Goal: Task Accomplishment & Management: Complete application form

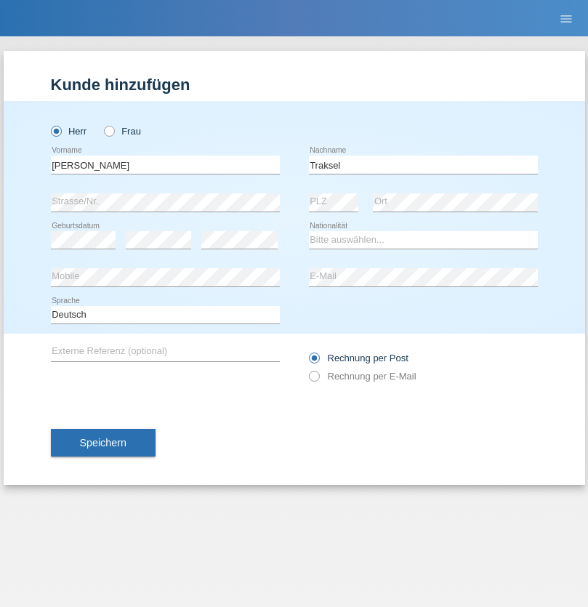
type input "Traksel"
select select "DE"
select select "C"
select select "01"
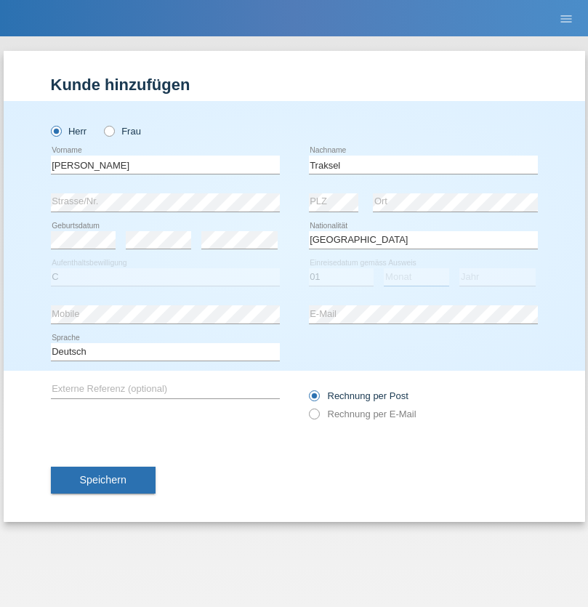
select select "07"
select select "2008"
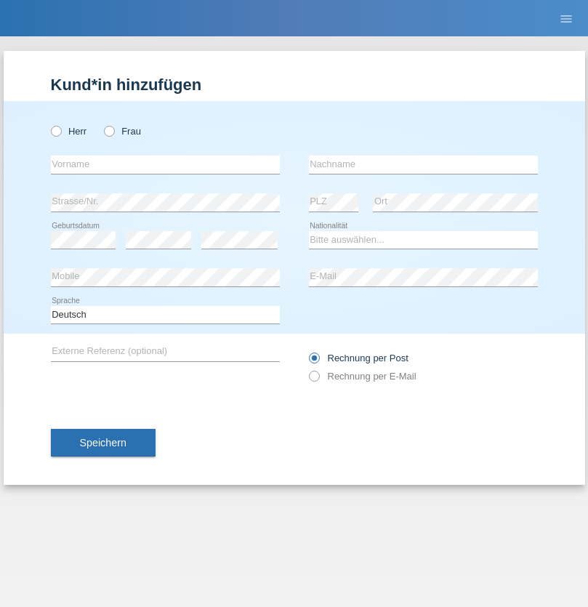
radio input "true"
click at [165, 164] on input "text" at bounding box center [165, 164] width 229 height 18
type input "Asia"
click at [423, 164] on input "text" at bounding box center [423, 164] width 229 height 18
type input "Riva"
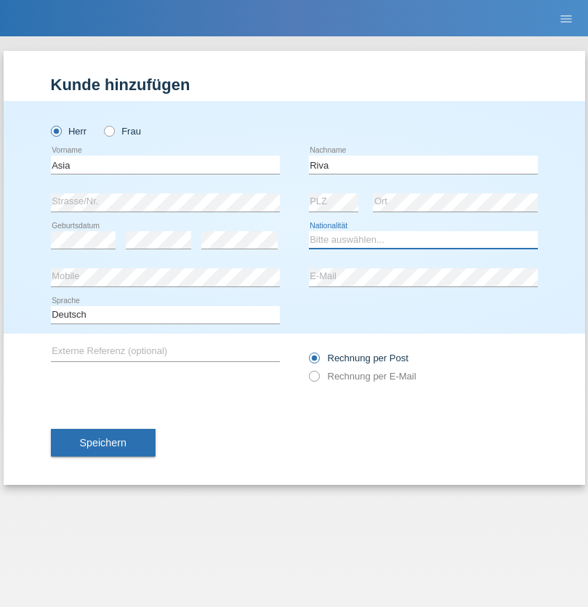
select select "IT"
select select "C"
select select "01"
select select "06"
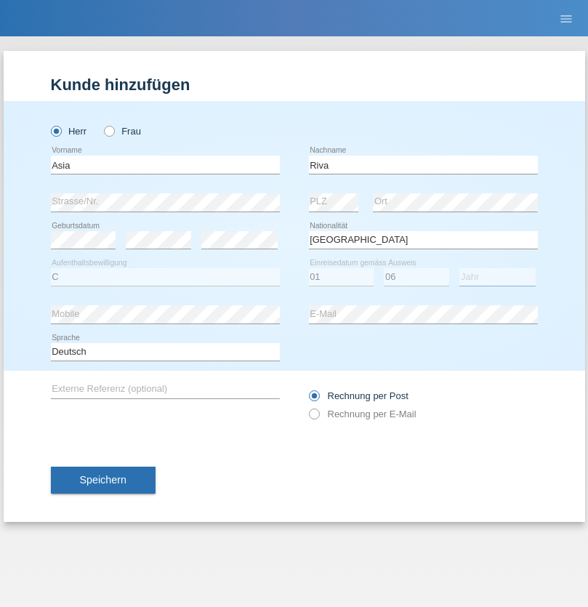
select select "2021"
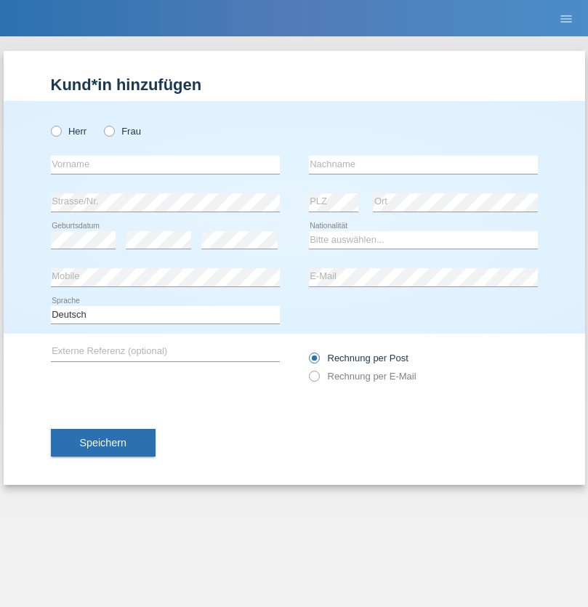
radio input "true"
click at [165, 164] on input "text" at bounding box center [165, 164] width 229 height 18
type input "Firas"
click at [423, 164] on input "text" at bounding box center [423, 164] width 229 height 18
type input "Khalil"
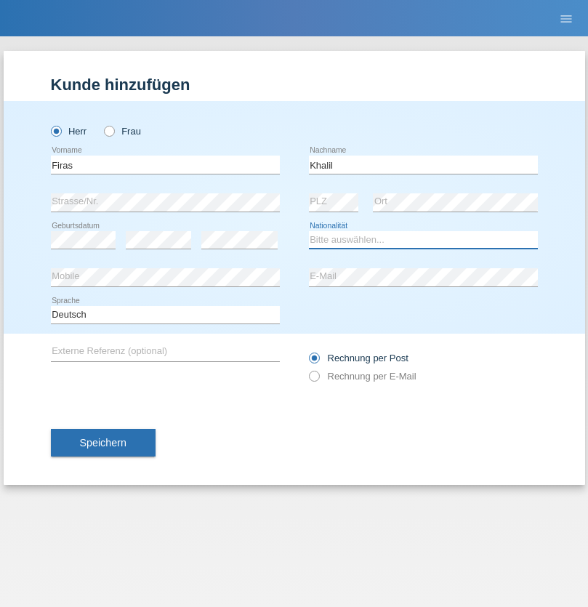
select select "IT"
select select "C"
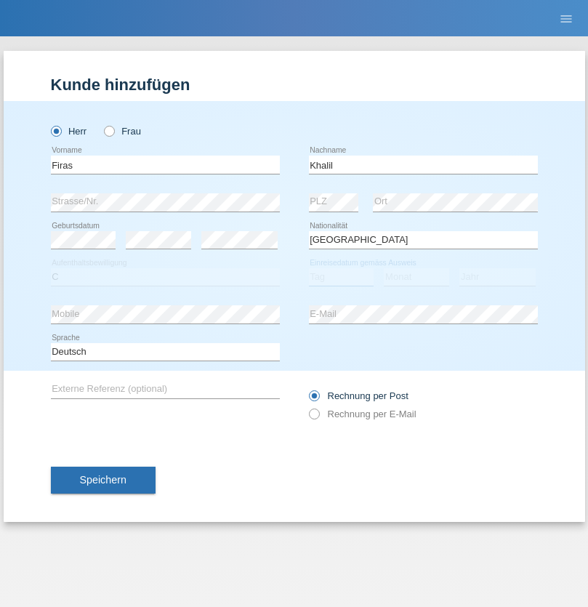
select select "01"
select select "03"
select select "2021"
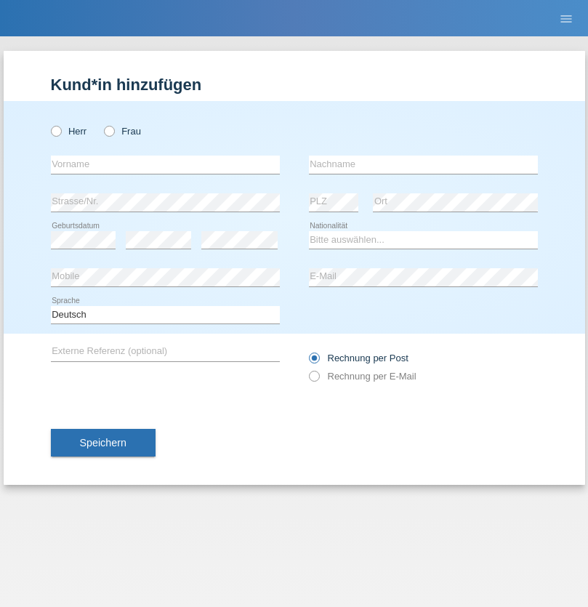
radio input "true"
click at [165, 164] on input "text" at bounding box center [165, 164] width 229 height 18
type input "Diego"
click at [423, 164] on input "text" at bounding box center [423, 164] width 229 height 18
type input "Patera"
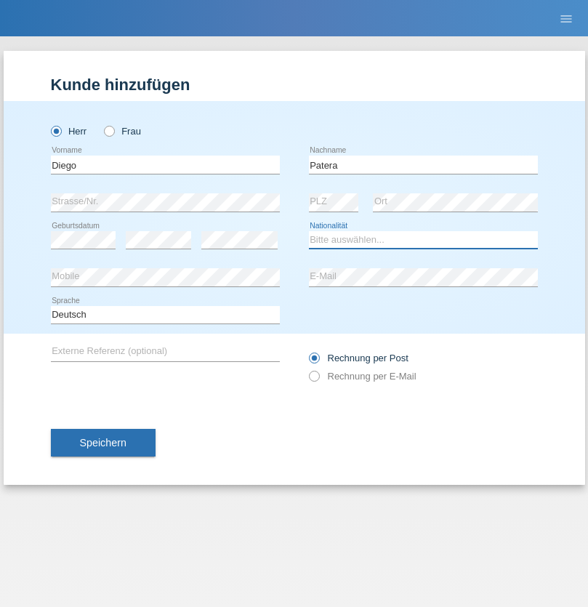
select select "CH"
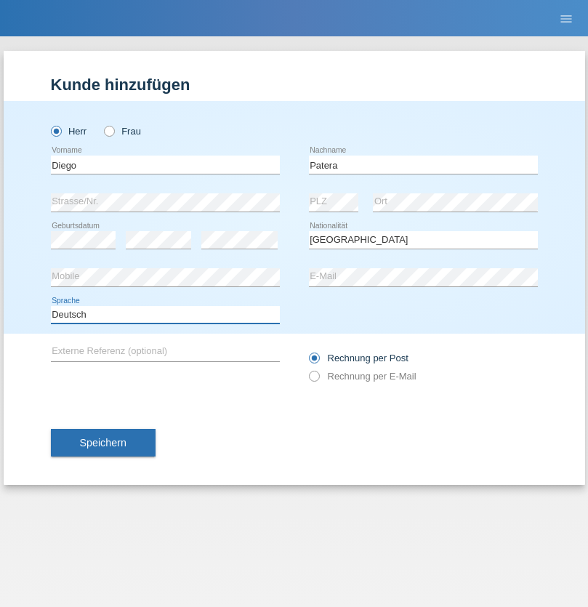
select select "en"
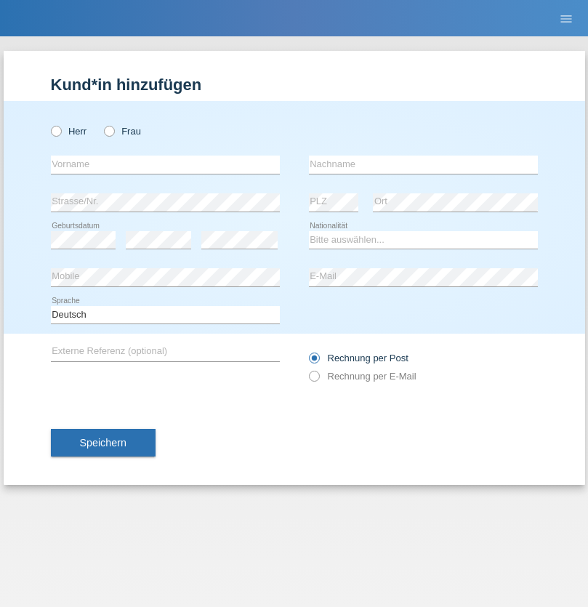
radio input "true"
click at [165, 164] on input "text" at bounding box center [165, 164] width 229 height 18
type input "Ketty"
click at [423, 164] on input "text" at bounding box center [423, 164] width 229 height 18
type input "Kalupnath"
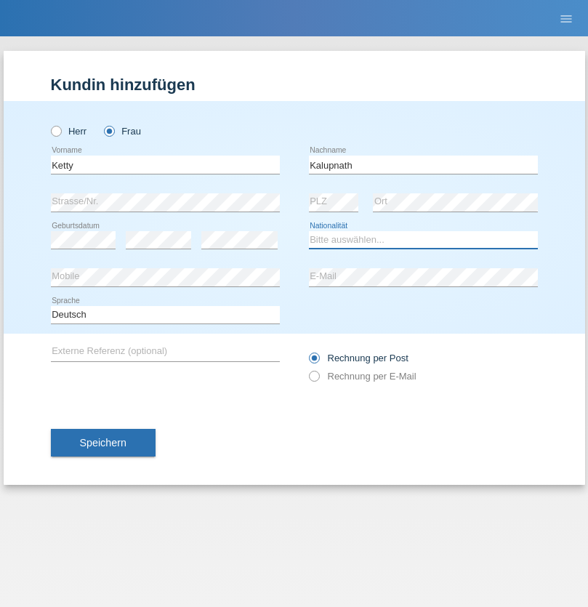
select select "CH"
radio input "true"
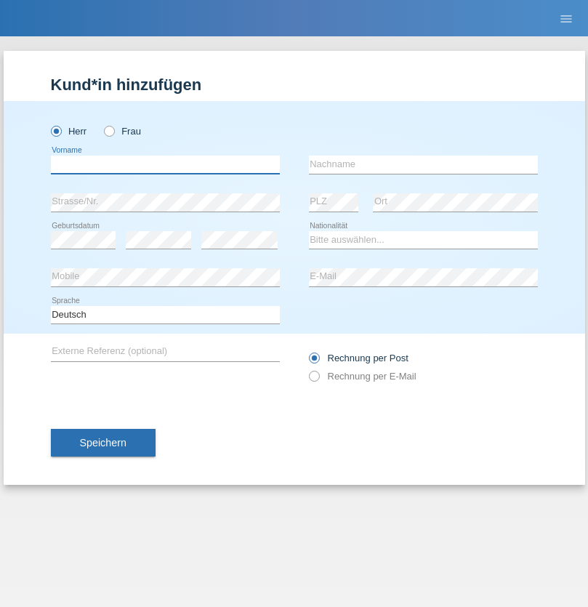
click at [165, 164] on input "text" at bounding box center [165, 164] width 229 height 18
type input "Franco"
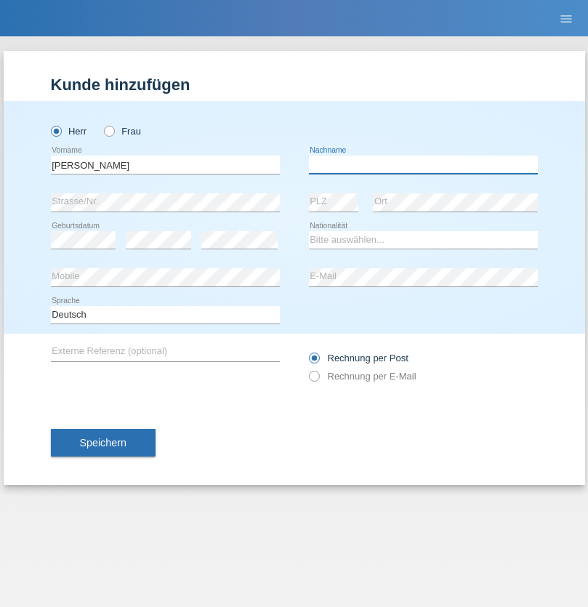
click at [423, 164] on input "text" at bounding box center [423, 164] width 229 height 18
type input "Mucha"
select select "CH"
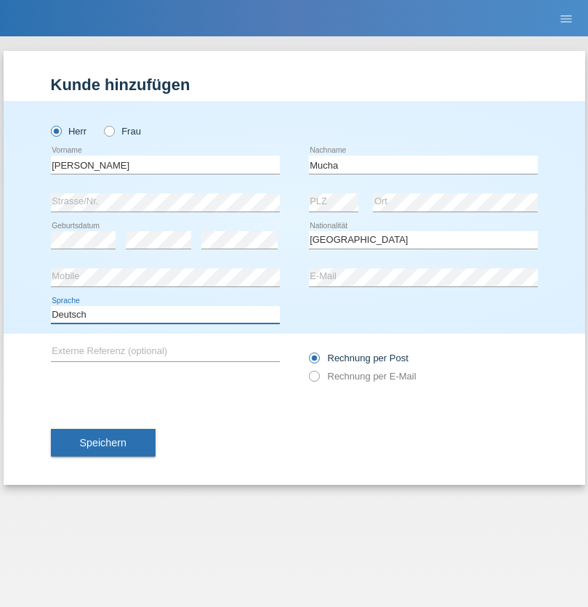
select select "en"
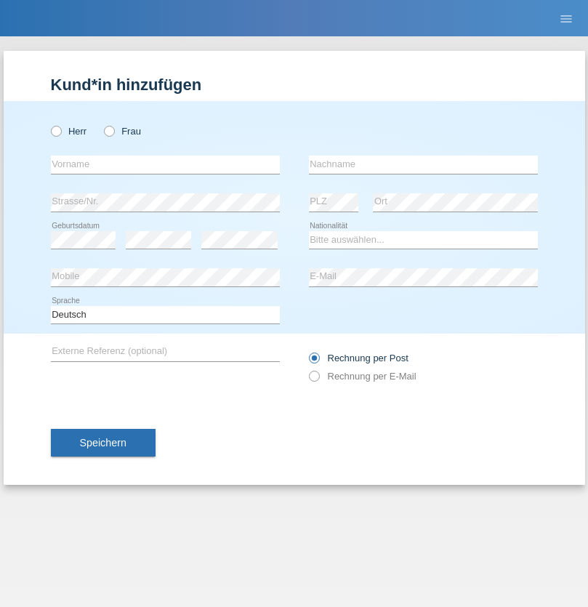
radio input "true"
click at [165, 164] on input "text" at bounding box center [165, 164] width 229 height 18
type input "Franziska"
click at [423, 164] on input "text" at bounding box center [423, 164] width 229 height 18
type input "Starke"
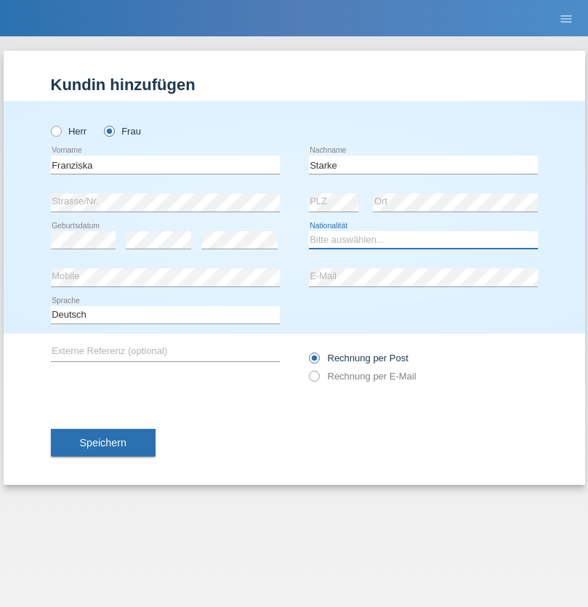
select select "DE"
select select "C"
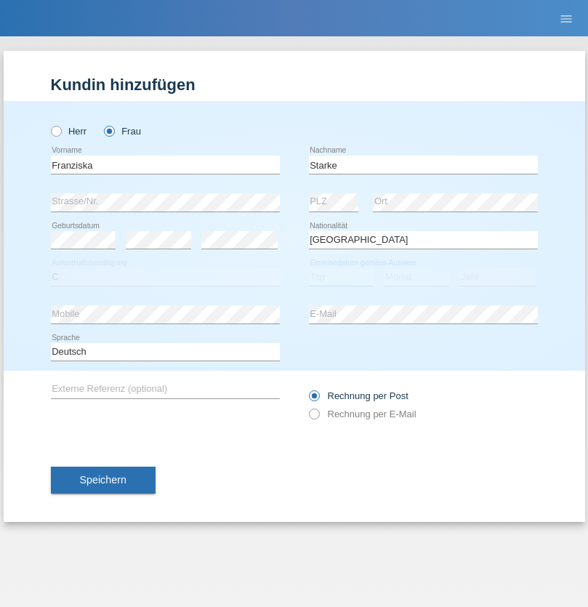
select select "01"
select select "03"
select select "1985"
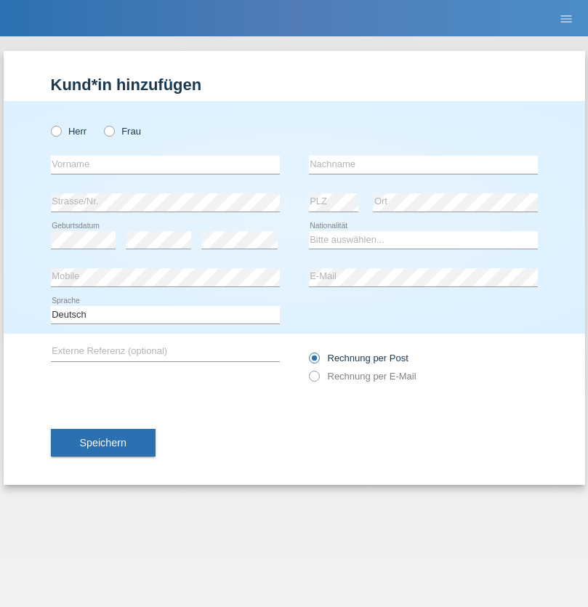
radio input "true"
click at [165, 164] on input "text" at bounding box center [165, 164] width 229 height 18
type input "Vedrana"
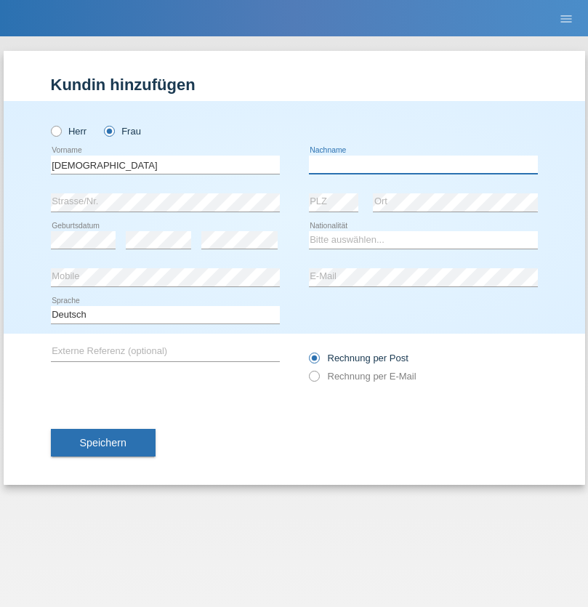
click at [423, 164] on input "text" at bounding box center [423, 164] width 229 height 18
type input "Cimbaljević"
select select "HR"
select select "C"
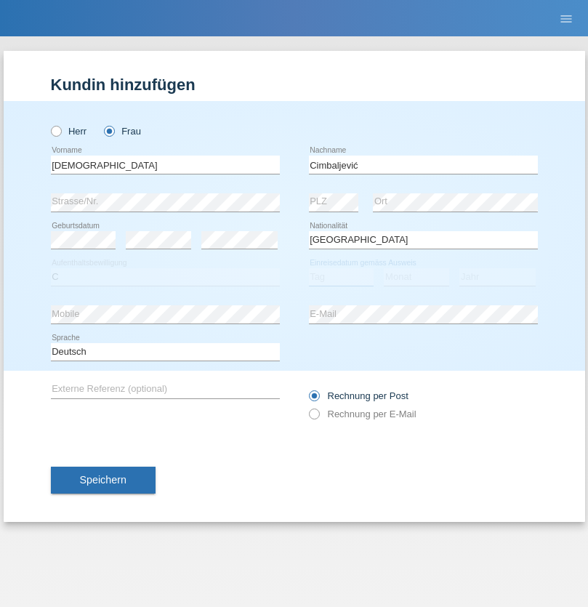
select select "13"
select select "08"
select select "2021"
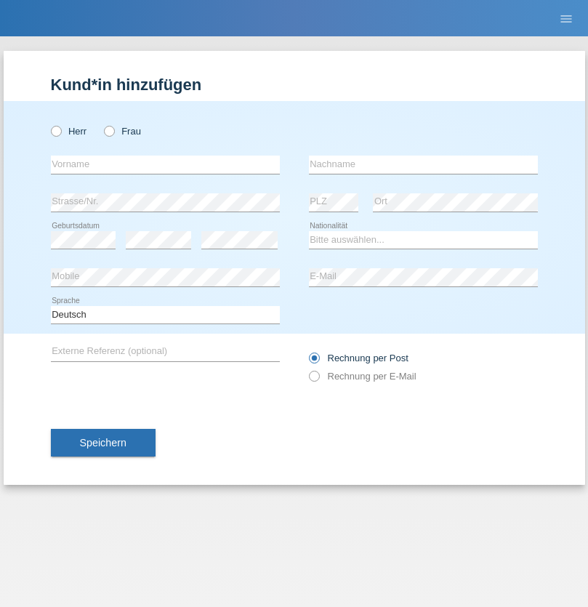
radio input "true"
click at [165, 164] on input "text" at bounding box center [165, 164] width 229 height 18
type input "Batsche"
click at [423, 164] on input "text" at bounding box center [423, 164] width 229 height 18
type input "Arifoska"
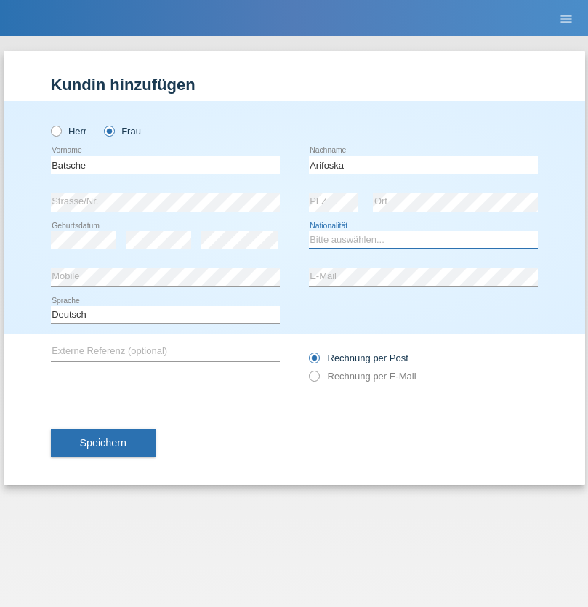
select select "CH"
radio input "true"
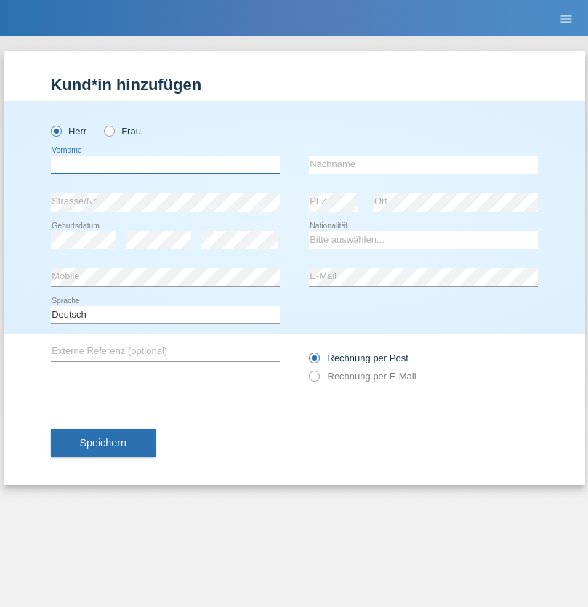
click at [165, 164] on input "text" at bounding box center [165, 164] width 229 height 18
type input "Emre"
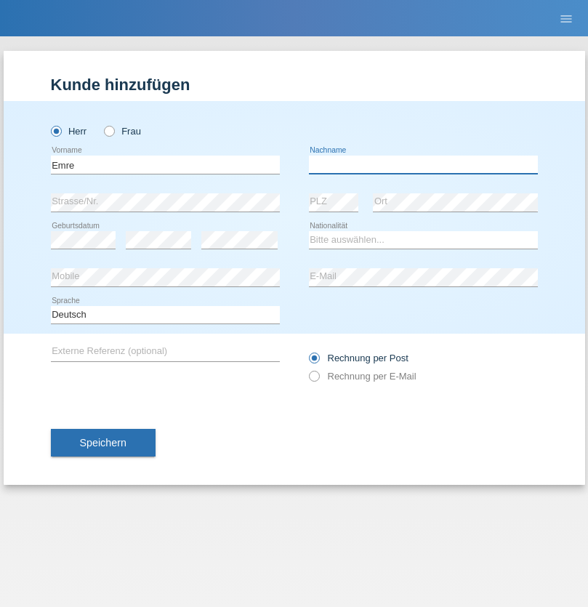
click at [423, 164] on input "text" at bounding box center [423, 164] width 229 height 18
type input "Uzun"
select select "CH"
